Goal: Task Accomplishment & Management: Manage account settings

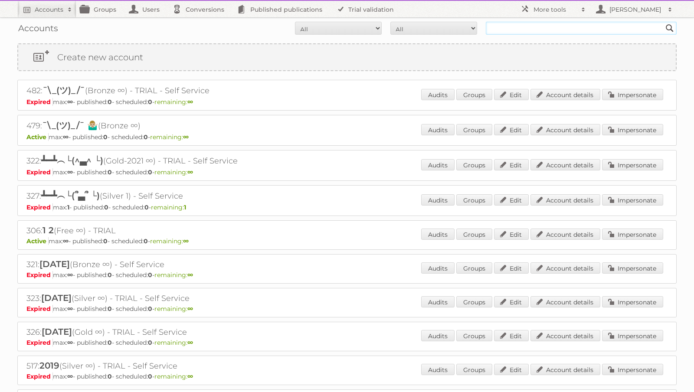
click at [558, 26] on input "text" at bounding box center [581, 28] width 191 height 13
type input "rodware"
click at [663, 22] on input "Search" at bounding box center [669, 28] width 13 height 13
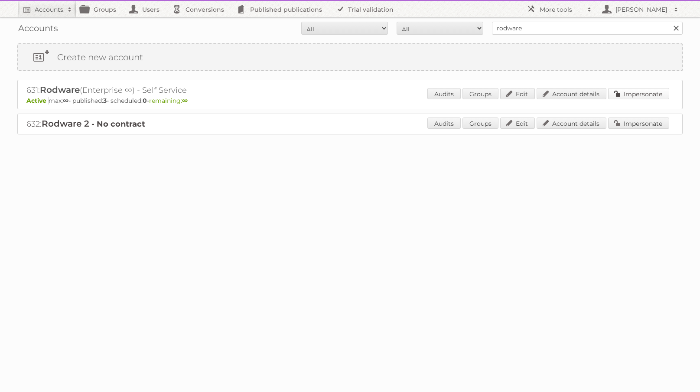
click at [618, 96] on link "Impersonate" at bounding box center [638, 93] width 61 height 11
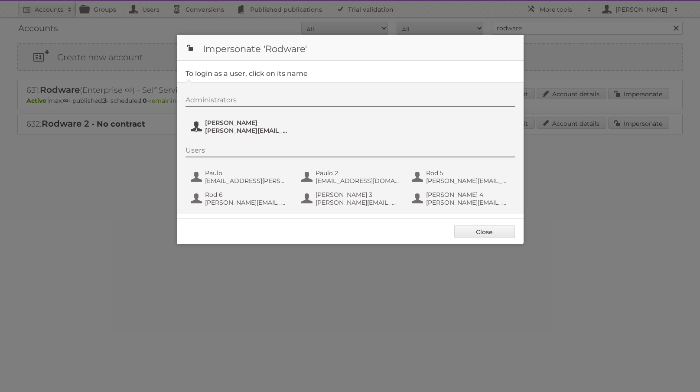
click at [238, 128] on span "rodrigo@publitas.com" at bounding box center [247, 131] width 84 height 8
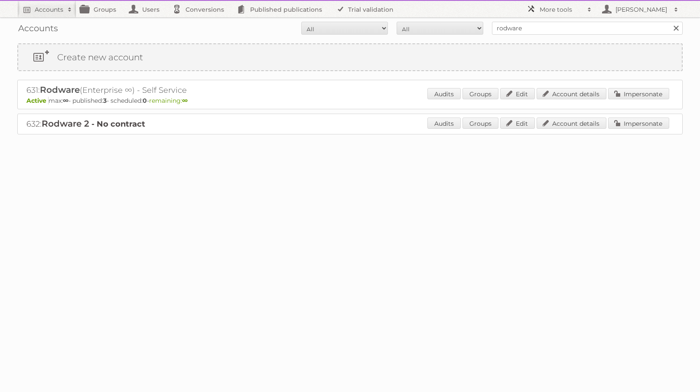
click at [544, 5] on h2 "More tools" at bounding box center [561, 9] width 43 height 9
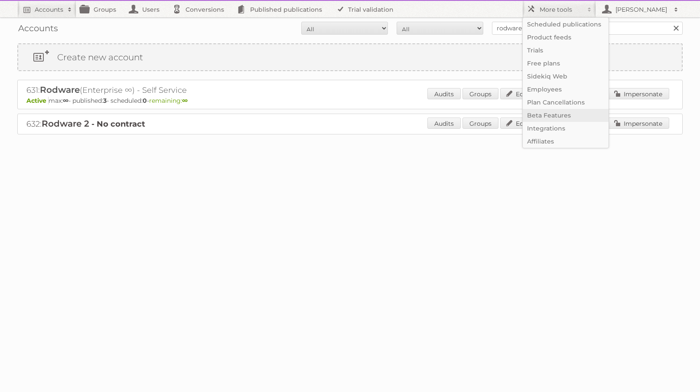
click at [552, 113] on link "Beta Features" at bounding box center [566, 115] width 86 height 13
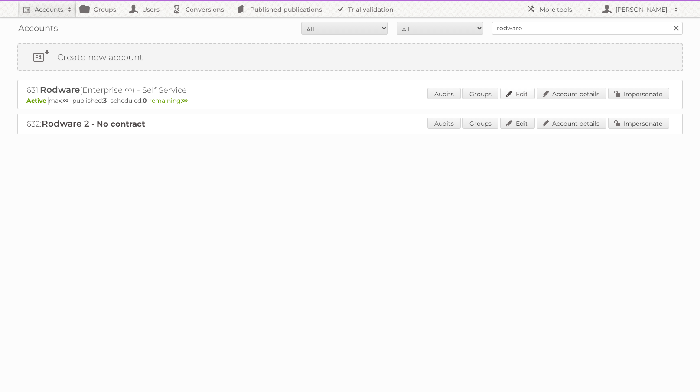
click at [512, 92] on link "Edit" at bounding box center [517, 93] width 35 height 11
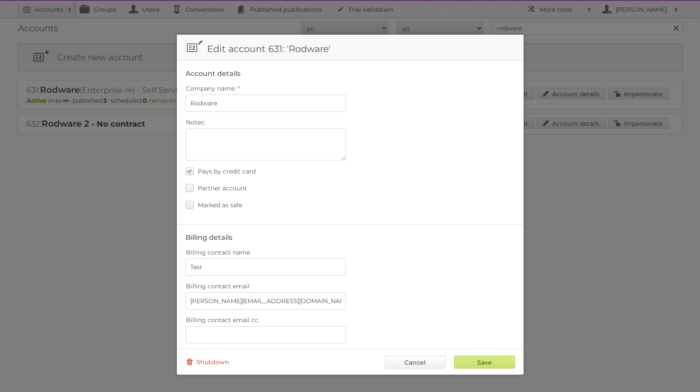
click at [418, 364] on link "Cancel" at bounding box center [415, 362] width 61 height 13
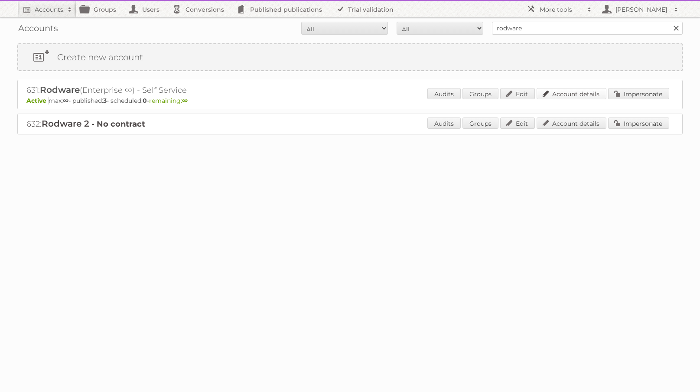
click at [567, 90] on link "Account details" at bounding box center [572, 93] width 70 height 11
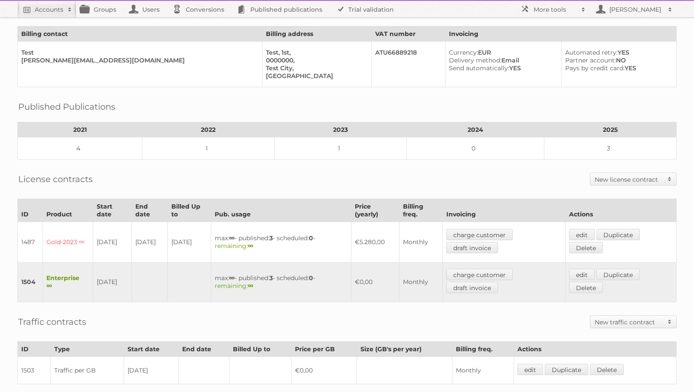
scroll to position [181, 0]
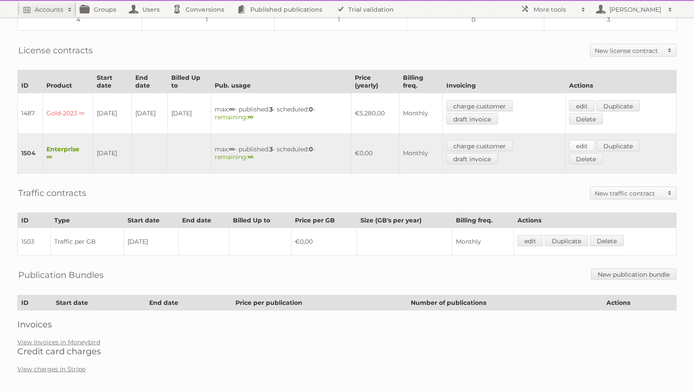
click at [589, 140] on link "edit" at bounding box center [582, 145] width 26 height 11
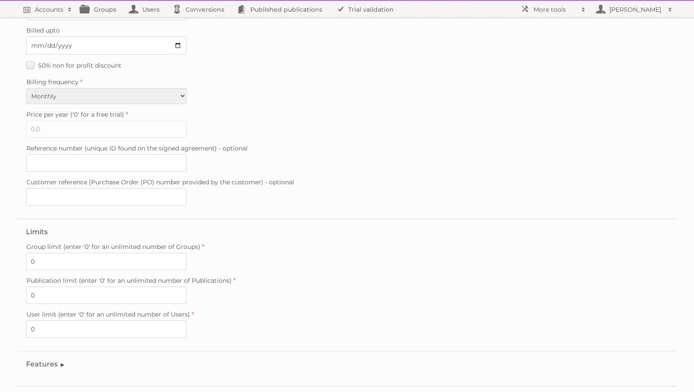
scroll to position [162, 0]
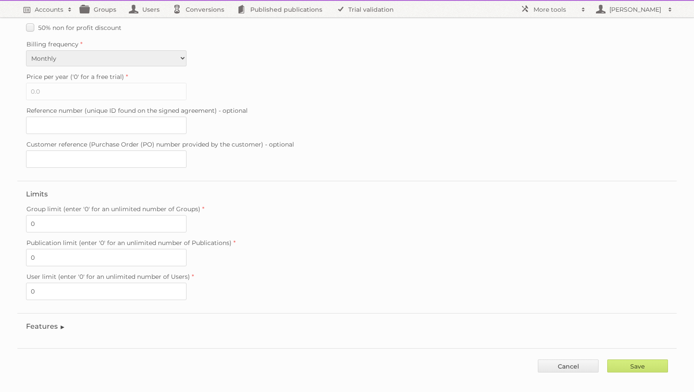
click at [47, 322] on legend "Features" at bounding box center [45, 326] width 39 height 8
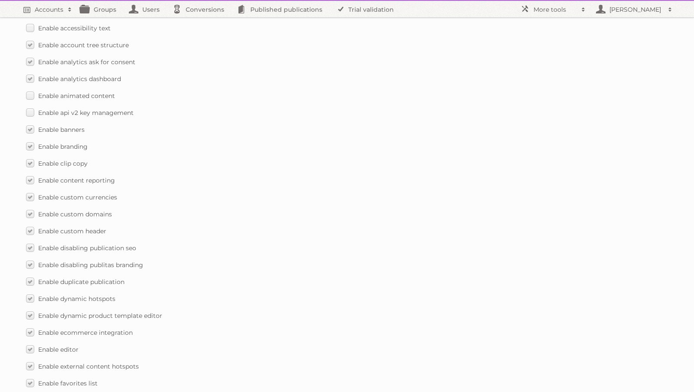
scroll to position [477, 0]
click at [29, 105] on label "Enable api v2 key management" at bounding box center [80, 111] width 108 height 13
click at [0, 0] on input "Enable api v2 key management" at bounding box center [0, 0] width 0 height 0
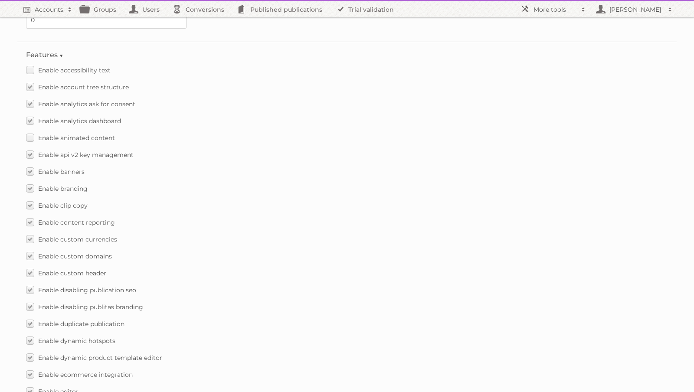
scroll to position [433, 0]
click at [119, 152] on span "Enable api v2 key management" at bounding box center [85, 156] width 95 height 8
click at [0, 0] on input "Enable api v2 key management" at bounding box center [0, 0] width 0 height 0
click at [119, 152] on span "Enable api v2 key management" at bounding box center [85, 156] width 95 height 8
click at [0, 0] on input "Enable api v2 key management" at bounding box center [0, 0] width 0 height 0
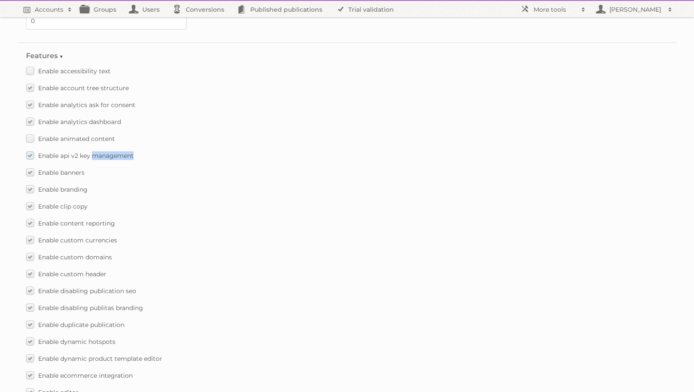
click at [119, 152] on span "Enable api v2 key management" at bounding box center [85, 156] width 95 height 8
click at [0, 0] on input "Enable api v2 key management" at bounding box center [0, 0] width 0 height 0
copy div "Enable api v2 key management"
click at [29, 149] on label "Enable api v2 key management" at bounding box center [80, 155] width 108 height 13
click at [0, 0] on input "Enable api v2 key management" at bounding box center [0, 0] width 0 height 0
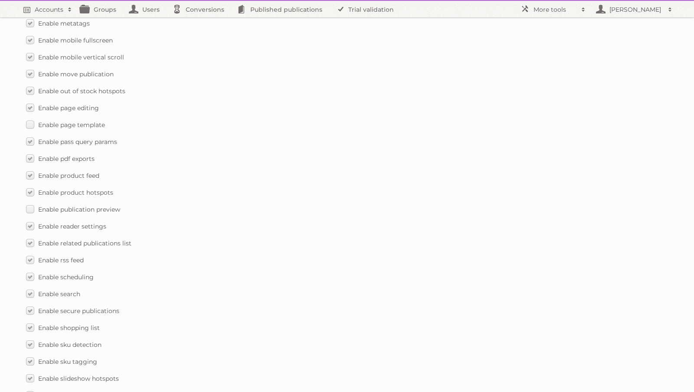
scroll to position [1194, 0]
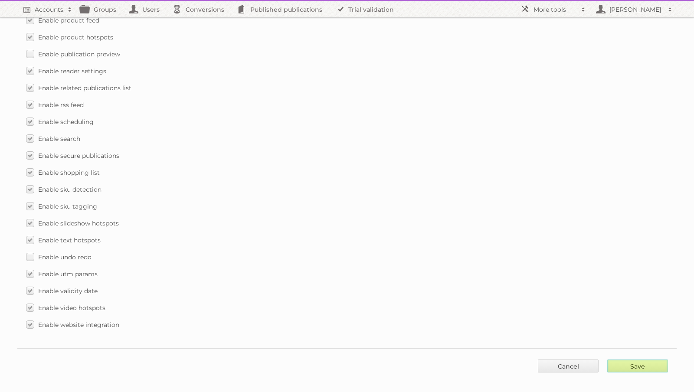
click at [631, 359] on input "Save" at bounding box center [637, 365] width 61 height 13
type input "..."
